Goal: Task Accomplishment & Management: Manage account settings

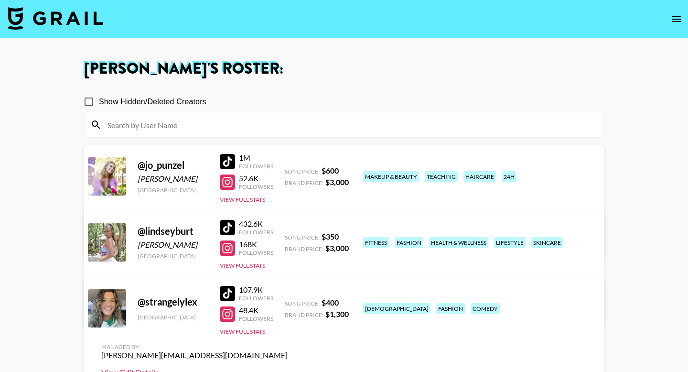
click at [288, 367] on link "View/Edit Details" at bounding box center [194, 372] width 186 height 10
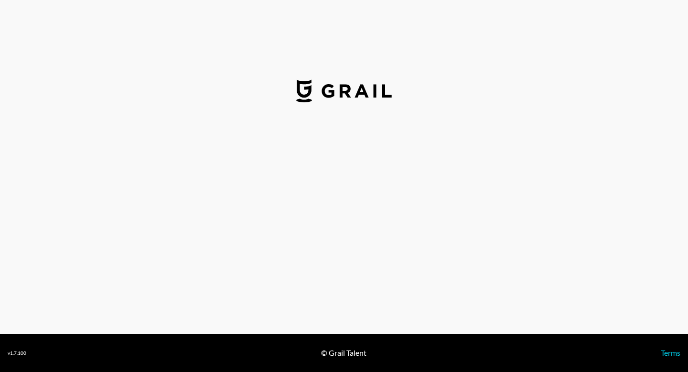
select select "USD"
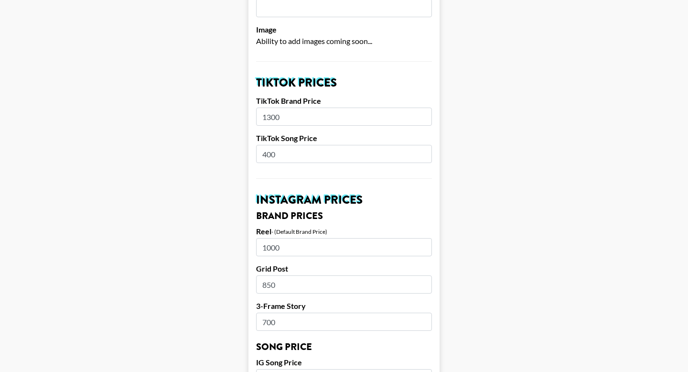
scroll to position [299, 0]
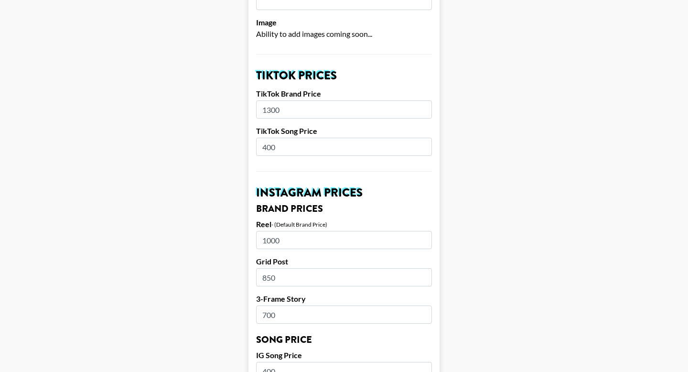
click at [288, 231] on input "1000" at bounding box center [344, 240] width 176 height 18
click at [288, 100] on input "1300" at bounding box center [344, 109] width 176 height 18
type input "1800"
click at [313, 204] on h3 "Brand Prices" at bounding box center [344, 209] width 176 height 10
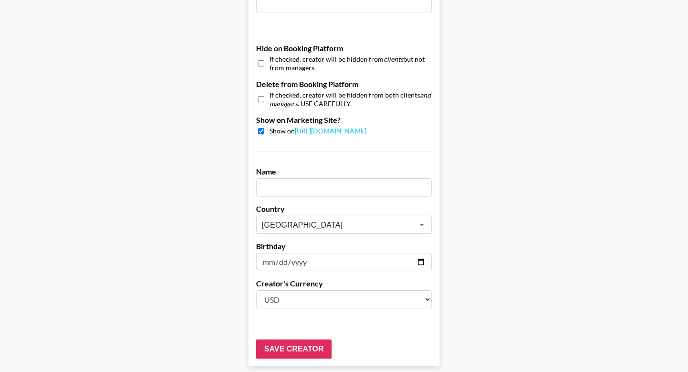
scroll to position [924, 0]
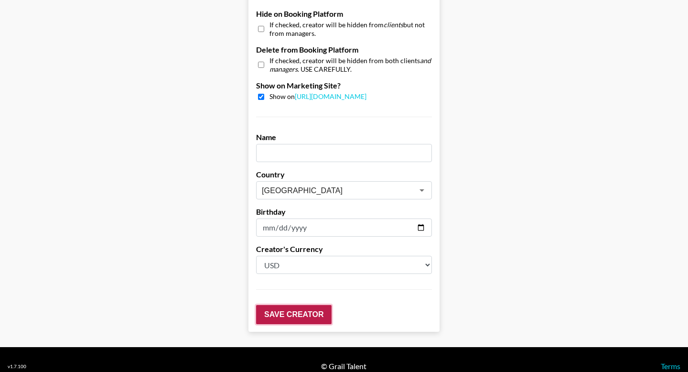
click at [310, 305] on input "Save Creator" at bounding box center [293, 314] width 75 height 19
click at [311, 305] on input "Save Creator" at bounding box center [293, 314] width 75 height 19
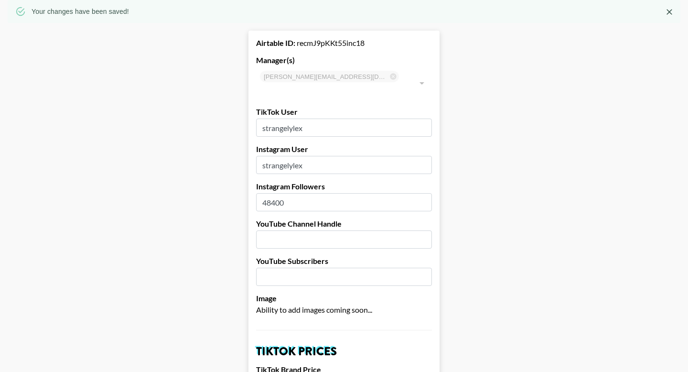
scroll to position [0, 0]
